Goal: Task Accomplishment & Management: Manage account settings

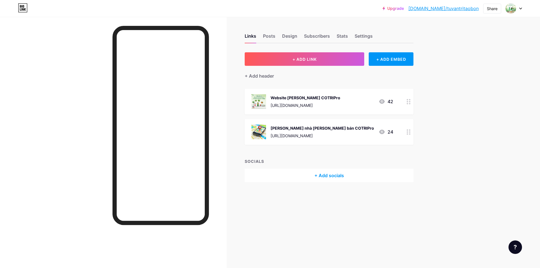
click at [520, 9] on icon at bounding box center [521, 9] width 3 height 2
click at [492, 143] on div "Upgrade [DOMAIN_NAME]/tuvant... [DOMAIN_NAME]/tuvantritaobon Share Switch accou…" at bounding box center [270, 134] width 540 height 268
click at [360, 36] on div "Settings" at bounding box center [364, 38] width 18 height 10
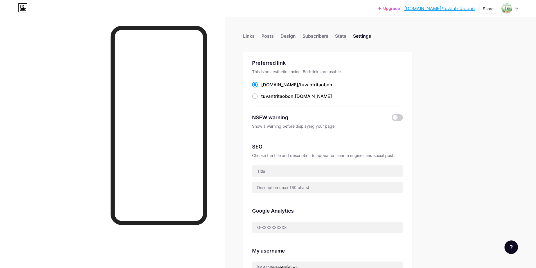
click at [300, 83] on span "tuvantritaobon" at bounding box center [316, 85] width 32 height 6
click at [265, 88] on input "[DOMAIN_NAME]/ tuvantritaobon" at bounding box center [263, 90] width 4 height 4
click at [346, 34] on div "Stats" at bounding box center [340, 38] width 11 height 10
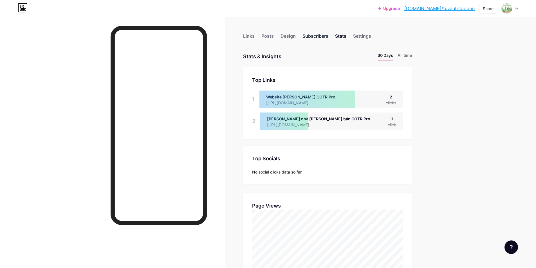
scroll to position [268, 536]
click at [314, 35] on div "Subscribers" at bounding box center [316, 38] width 26 height 10
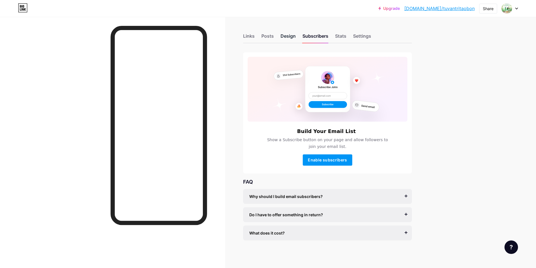
click at [291, 35] on div "Design" at bounding box center [288, 38] width 15 height 10
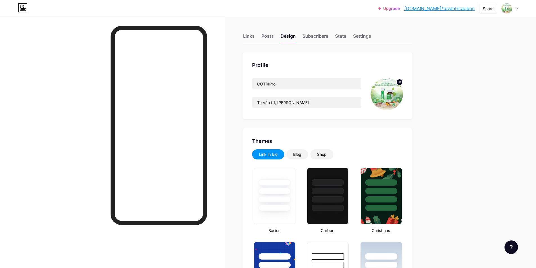
click at [273, 32] on div "Links Posts Design Subscribers Stats Settings" at bounding box center [327, 34] width 169 height 20
click at [271, 37] on div "Posts" at bounding box center [268, 38] width 12 height 10
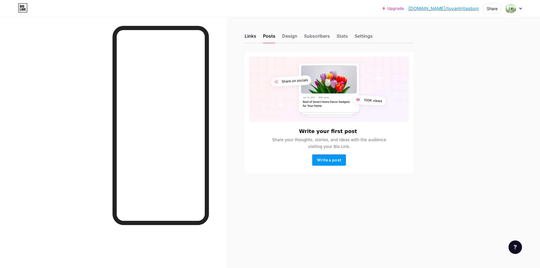
click at [249, 41] on div "Links" at bounding box center [251, 38] width 12 height 10
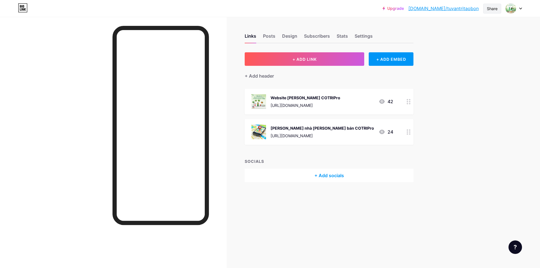
click at [495, 8] on div "Share" at bounding box center [492, 9] width 11 height 6
click at [461, 30] on div "Copy link" at bounding box center [459, 29] width 84 height 14
click at [519, 7] on div at bounding box center [514, 8] width 16 height 10
click at [475, 63] on link "Account settings" at bounding box center [487, 63] width 70 height 15
